Goal: Task Accomplishment & Management: Manage account settings

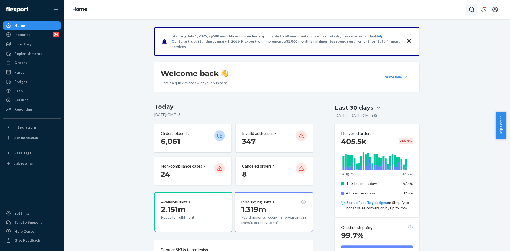
click at [470, 7] on icon "Open Search Box" at bounding box center [472, 9] width 6 height 6
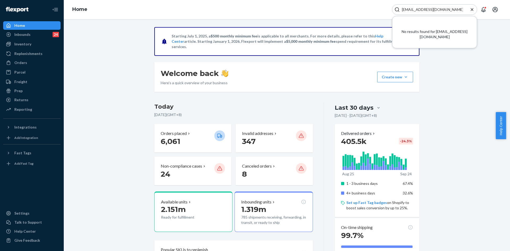
click at [413, 12] on input "[EMAIL_ADDRESS][DOMAIN_NAME]" at bounding box center [432, 9] width 65 height 5
paste input "#255159444"
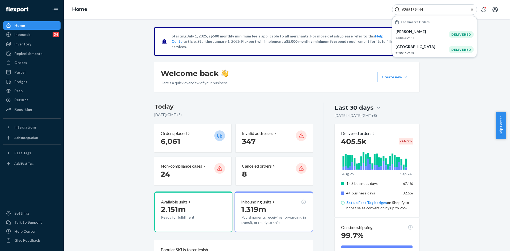
type input "#255159444"
click at [402, 34] on div "[PERSON_NAME] #255159444" at bounding box center [422, 34] width 53 height 11
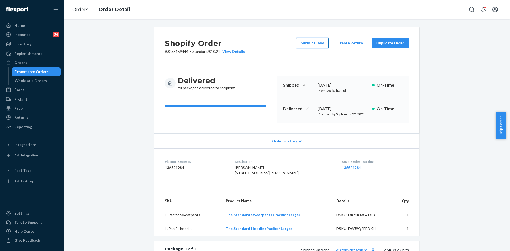
click at [310, 45] on button "Submit Claim" at bounding box center [312, 43] width 32 height 11
click at [382, 42] on div "Duplicate Order" at bounding box center [390, 42] width 28 height 5
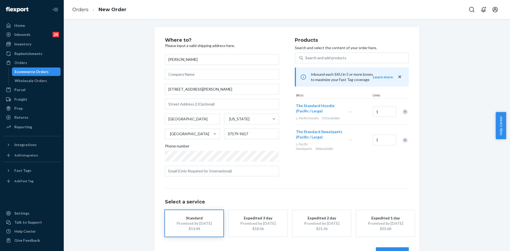
click at [404, 140] on div "Remove Item" at bounding box center [404, 140] width 5 height 5
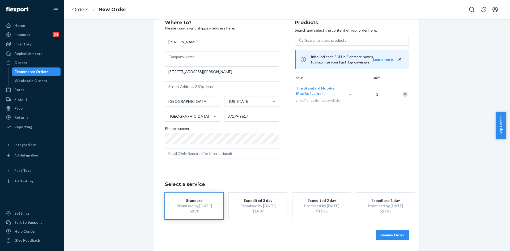
click at [387, 235] on button "Review Order" at bounding box center [392, 235] width 33 height 11
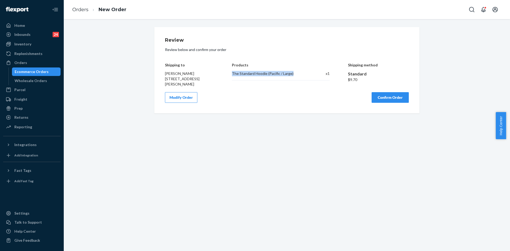
copy div "The Standard Hoodie (Pacific / Large)"
drag, startPoint x: 223, startPoint y: 75, endPoint x: 291, endPoint y: 74, distance: 67.5
click at [291, 74] on div "Shipping to [PERSON_NAME] [STREET_ADDRESS][PERSON_NAME] Products The Standard H…" at bounding box center [287, 71] width 244 height 32
click at [379, 103] on button "Confirm Order" at bounding box center [390, 97] width 37 height 11
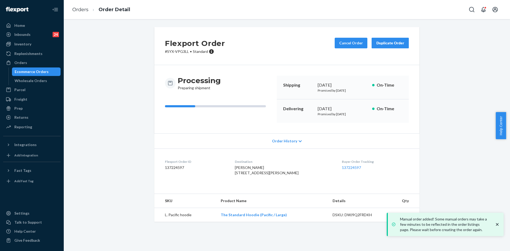
copy div "[DATE]"
drag, startPoint x: 316, startPoint y: 84, endPoint x: 354, endPoint y: 83, distance: 38.0
click at [354, 83] on div "[DATE]" at bounding box center [343, 85] width 50 height 6
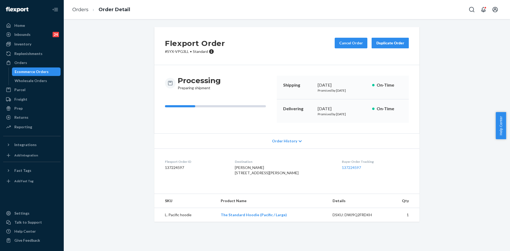
copy div "[DATE]"
drag, startPoint x: 315, startPoint y: 107, endPoint x: 346, endPoint y: 109, distance: 30.6
click at [346, 109] on div "Delivering [DATE] Promised by [DATE] On-Time" at bounding box center [343, 110] width 132 height 23
copy link "137224597"
drag, startPoint x: 338, startPoint y: 166, endPoint x: 359, endPoint y: 168, distance: 20.8
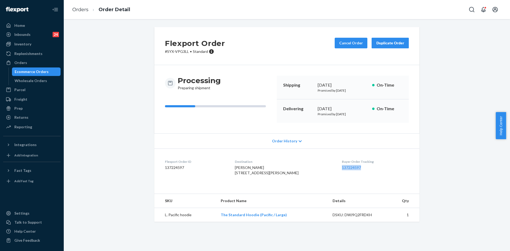
click at [359, 168] on dl "Flexport Order ID 137224597 Destination [PERSON_NAME] 3834 [PERSON_NAME][GEOGRA…" at bounding box center [286, 168] width 265 height 40
click at [469, 10] on icon "Open Search Box" at bounding box center [472, 9] width 6 height 6
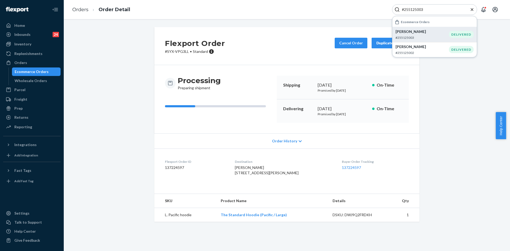
type input "#255125003"
click at [425, 32] on p "[PERSON_NAME]" at bounding box center [422, 31] width 53 height 5
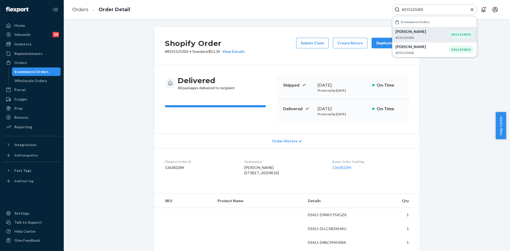
click at [485, 34] on div "Shopify Order # #255125003 • Standard / $11.39 View Details Submit Claim Create…" at bounding box center [287, 225] width 438 height 397
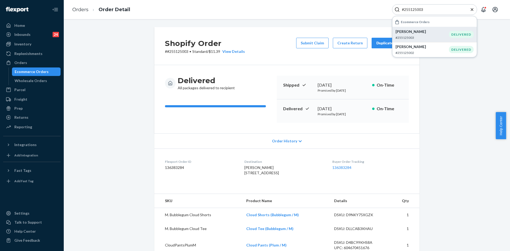
click at [474, 9] on icon "Close Search" at bounding box center [471, 9] width 5 height 5
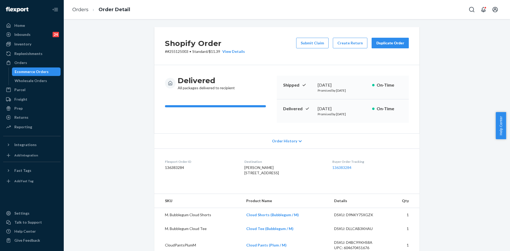
click at [388, 44] on div "Duplicate Order" at bounding box center [390, 42] width 28 height 5
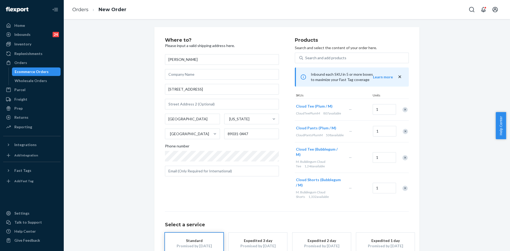
click at [404, 111] on div "Remove Item" at bounding box center [404, 109] width 5 height 5
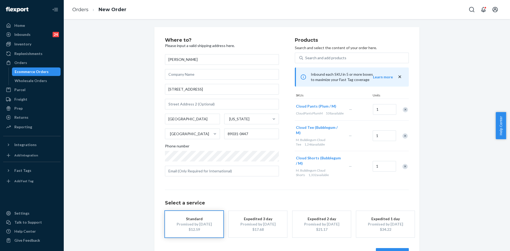
click at [404, 111] on div "Remove Item" at bounding box center [405, 109] width 5 height 5
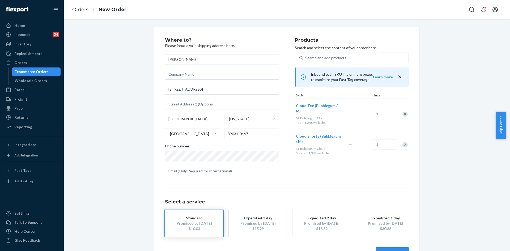
click at [404, 142] on div "Remove Item" at bounding box center [404, 144] width 5 height 5
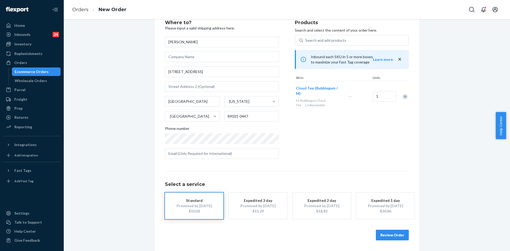
click at [387, 234] on button "Review Order" at bounding box center [392, 235] width 33 height 11
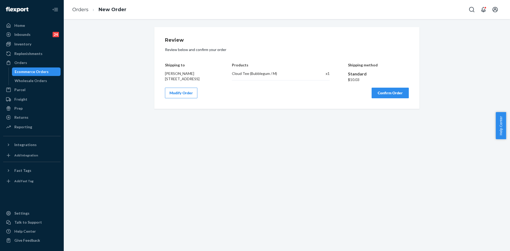
click at [180, 98] on button "Modify Order" at bounding box center [181, 93] width 32 height 11
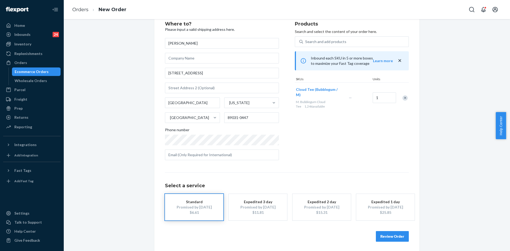
scroll to position [18, 0]
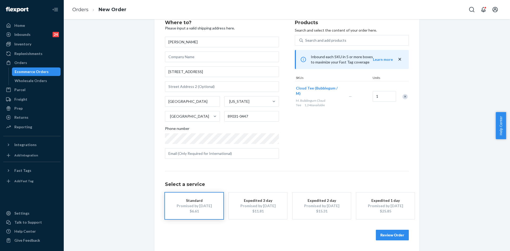
click at [390, 236] on button "Review Order" at bounding box center [392, 235] width 33 height 11
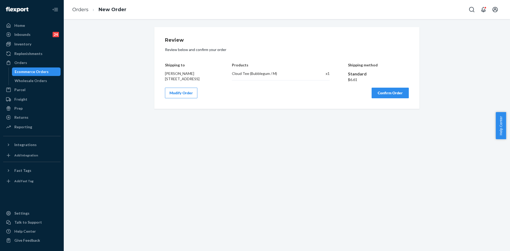
click at [389, 98] on button "Confirm Order" at bounding box center [390, 93] width 37 height 11
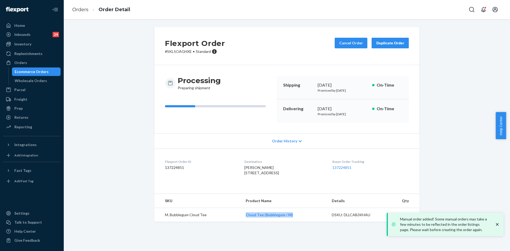
drag, startPoint x: 240, startPoint y: 225, endPoint x: 292, endPoint y: 228, distance: 51.7
click at [292, 222] on tr "M. Bubblegum Cloud Tee Cloud Tee (Bubblegum / M) DSKU: DLLCAB3KHAU 1" at bounding box center [286, 215] width 265 height 14
click at [298, 228] on div "Flexport Order # SKL5OAGHXE • Standard Cancel Order Duplicate Order Processing …" at bounding box center [287, 127] width 438 height 201
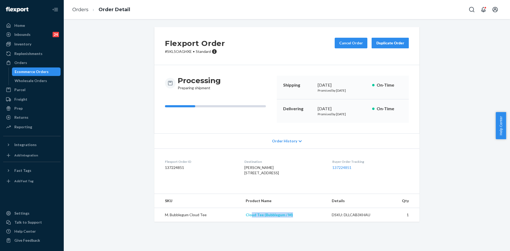
copy link "ud Tee (Bubblegum / M)"
copy link "loud Tee (Bubblegum / M)"
copy link "Cloud Tee (Bubblegum / M)"
drag, startPoint x: 292, startPoint y: 225, endPoint x: 245, endPoint y: 224, distance: 46.8
click at [245, 222] on td "Cloud Tee (Bubblegum / M)" at bounding box center [284, 215] width 86 height 14
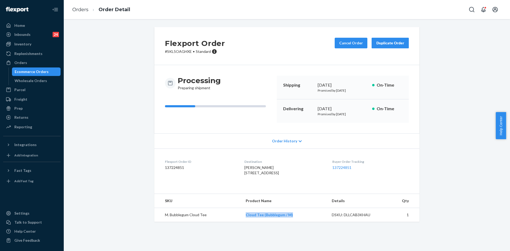
copy div "[DATE], 2"
copy div "[DATE]"
drag, startPoint x: 316, startPoint y: 83, endPoint x: 354, endPoint y: 84, distance: 38.3
click at [353, 83] on div "[DATE]" at bounding box center [343, 85] width 50 height 6
copy div "[DATE]"
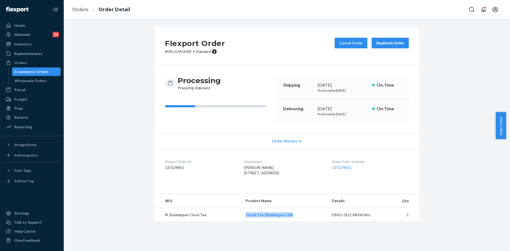
drag, startPoint x: 316, startPoint y: 108, endPoint x: 349, endPoint y: 108, distance: 32.4
click at [349, 108] on div "[DATE]" at bounding box center [343, 109] width 50 height 6
click at [332, 138] on div "Order History" at bounding box center [286, 140] width 265 height 15
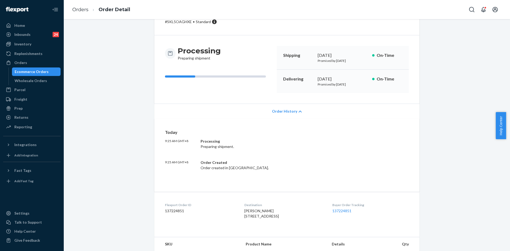
scroll to position [61, 0]
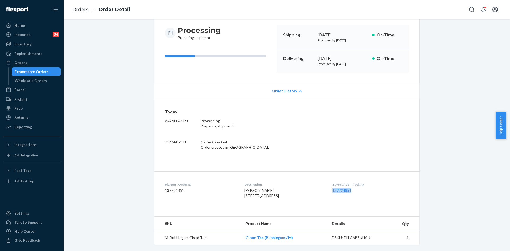
drag, startPoint x: 337, startPoint y: 179, endPoint x: 361, endPoint y: 179, distance: 23.9
click at [361, 179] on dl "Flexport Order ID 137224851 Destination [PERSON_NAME] [STREET_ADDRESS] US Buyer…" at bounding box center [286, 191] width 265 height 40
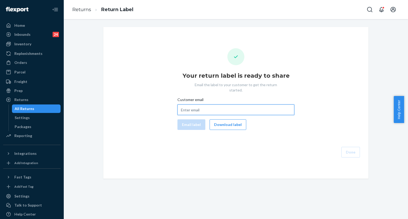
click at [192, 105] on input "Customer email" at bounding box center [235, 110] width 117 height 11
drag, startPoint x: 120, startPoint y: 65, endPoint x: 120, endPoint y: 53, distance: 12.2
click at [120, 65] on div "Your return label is ready to share Email the label to your customer to get the…" at bounding box center [236, 102] width 257 height 109
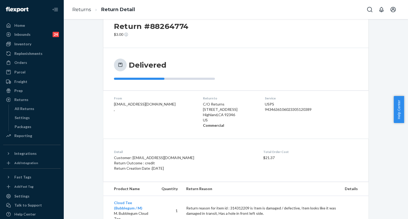
scroll to position [37, 0]
